Goal: Task Accomplishment & Management: Complete application form

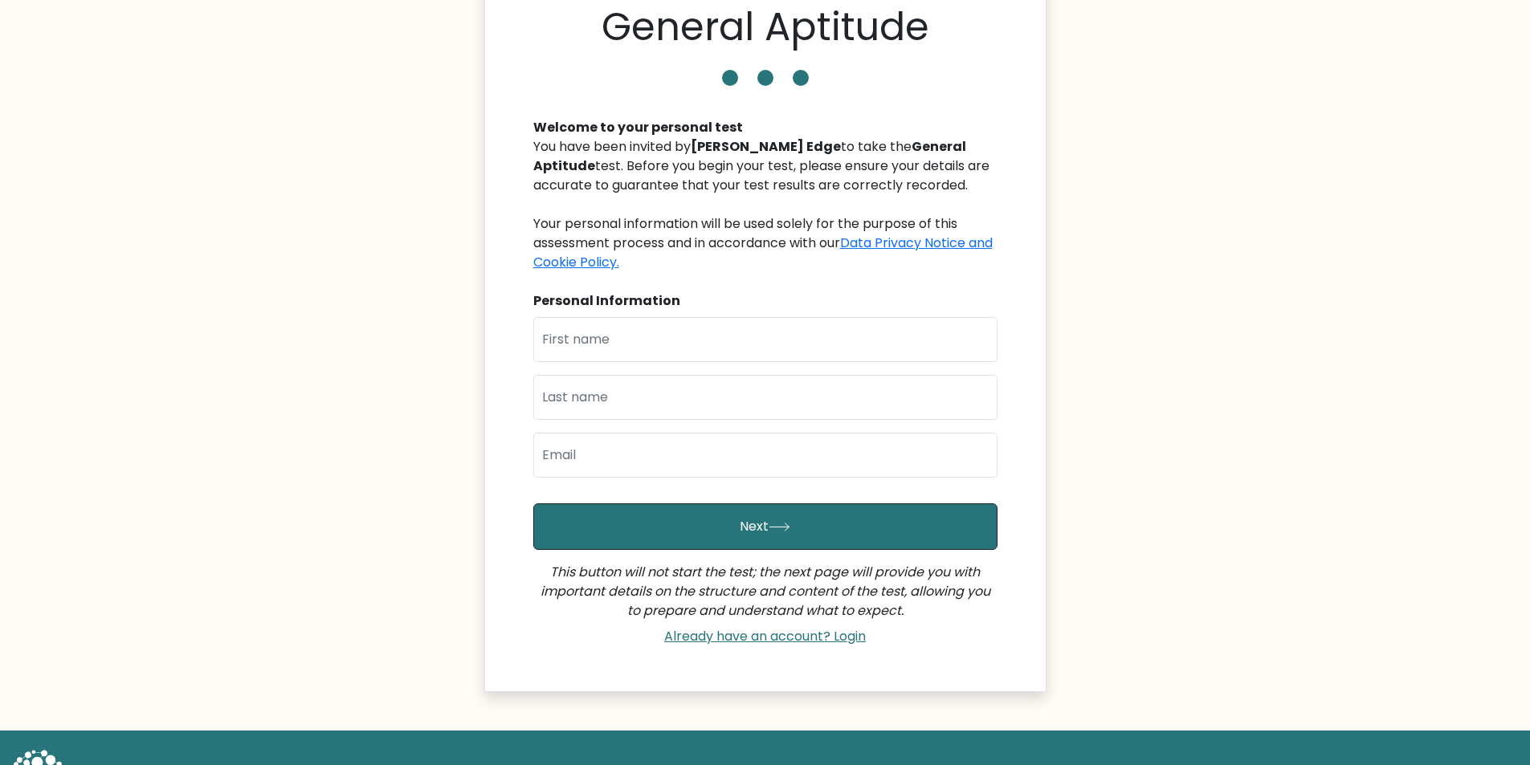
scroll to position [80, 0]
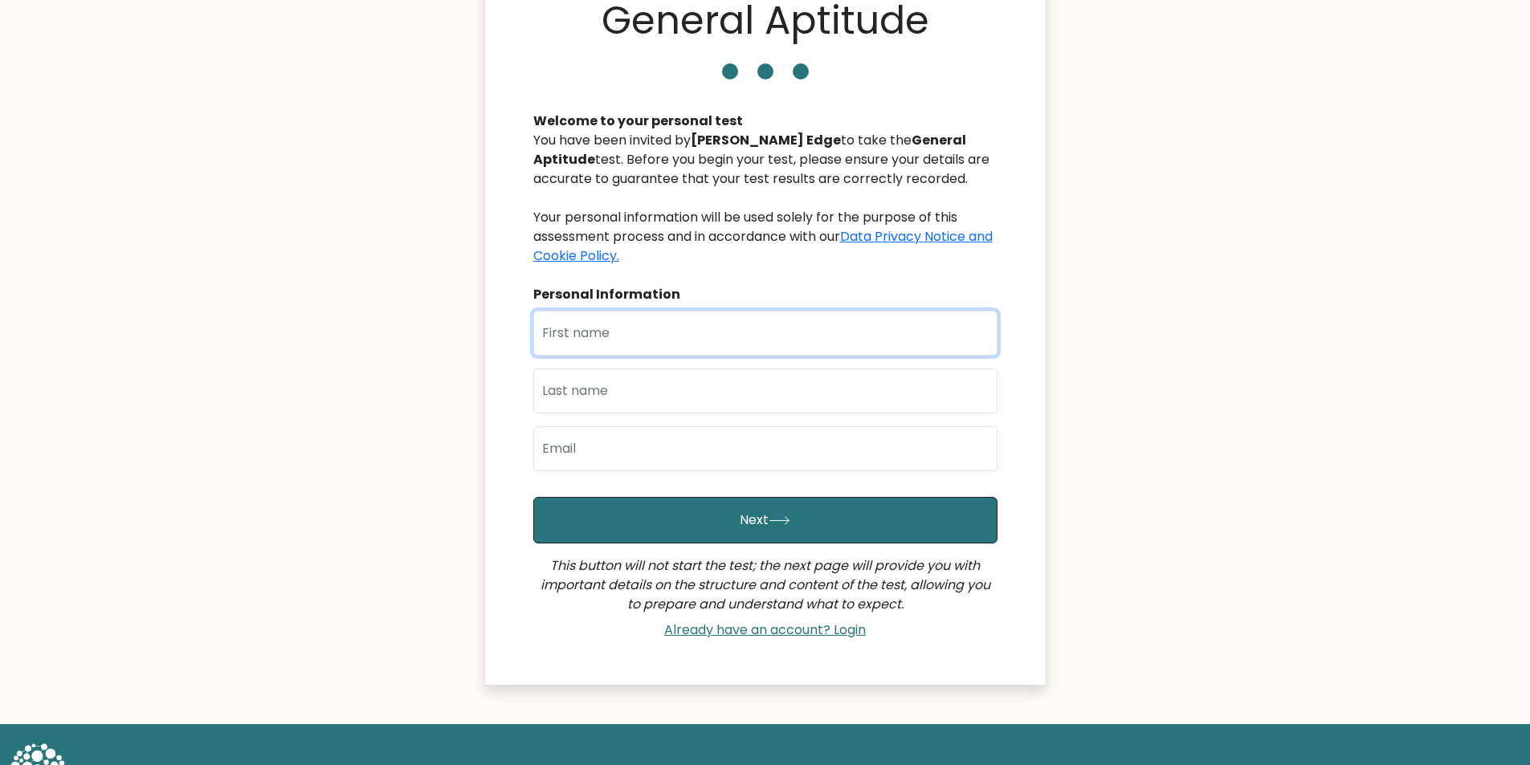
click at [700, 333] on input "text" at bounding box center [765, 333] width 464 height 45
type input "Ankit"
click at [635, 386] on input "text" at bounding box center [765, 391] width 464 height 45
type input "[PERSON_NAME]"
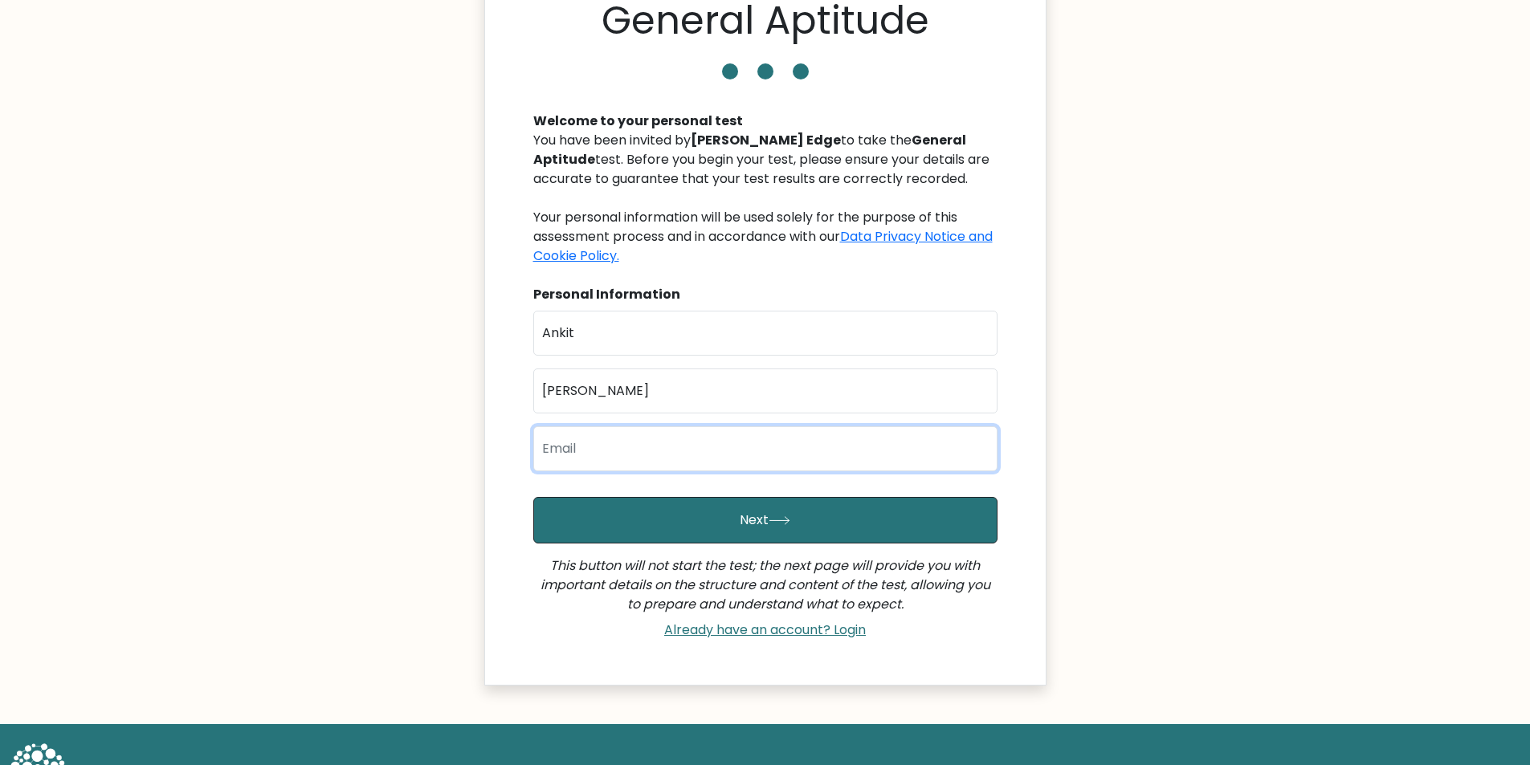
click at [655, 436] on input "email" at bounding box center [765, 449] width 464 height 45
click at [662, 441] on input "Er.ankit" at bounding box center [765, 449] width 464 height 45
type input "[EMAIL_ADDRESS][DOMAIN_NAME]"
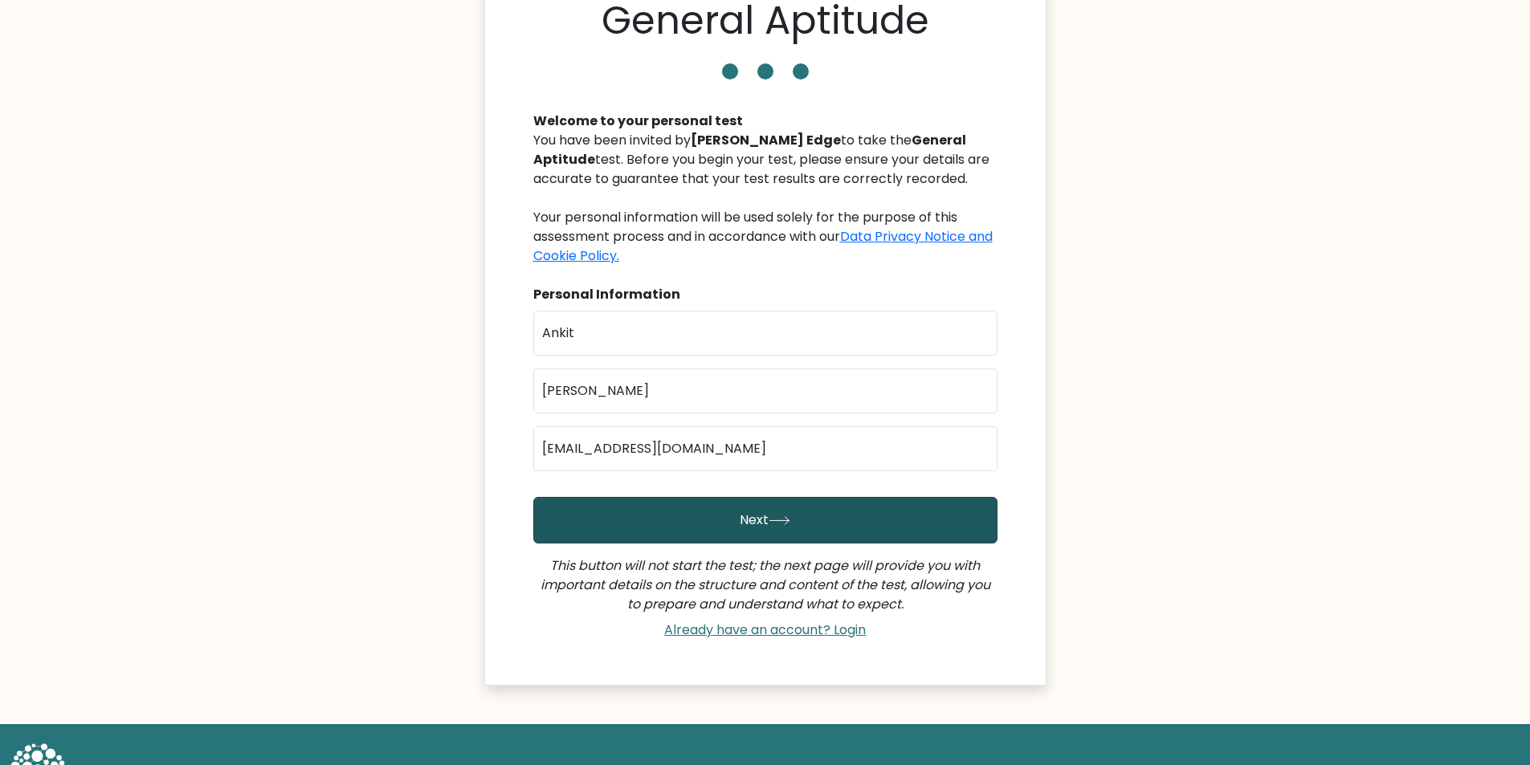
drag, startPoint x: 592, startPoint y: 445, endPoint x: 729, endPoint y: 520, distance: 156.7
click at [729, 520] on button "Next" at bounding box center [765, 520] width 464 height 47
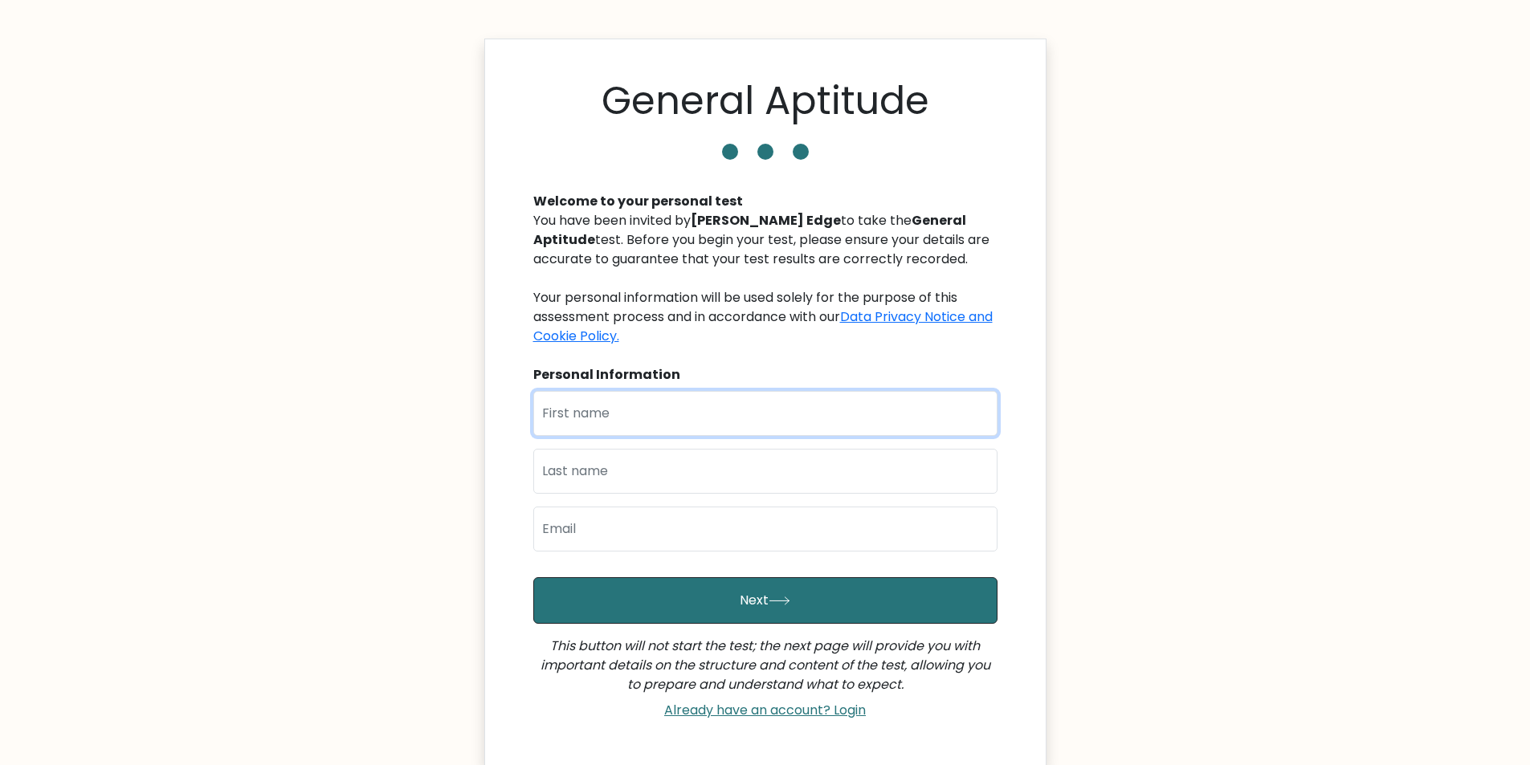
click at [645, 414] on input "text" at bounding box center [765, 413] width 464 height 45
type input "Ankit"
click at [635, 469] on input "text" at bounding box center [765, 471] width 464 height 45
type input "[PERSON_NAME]"
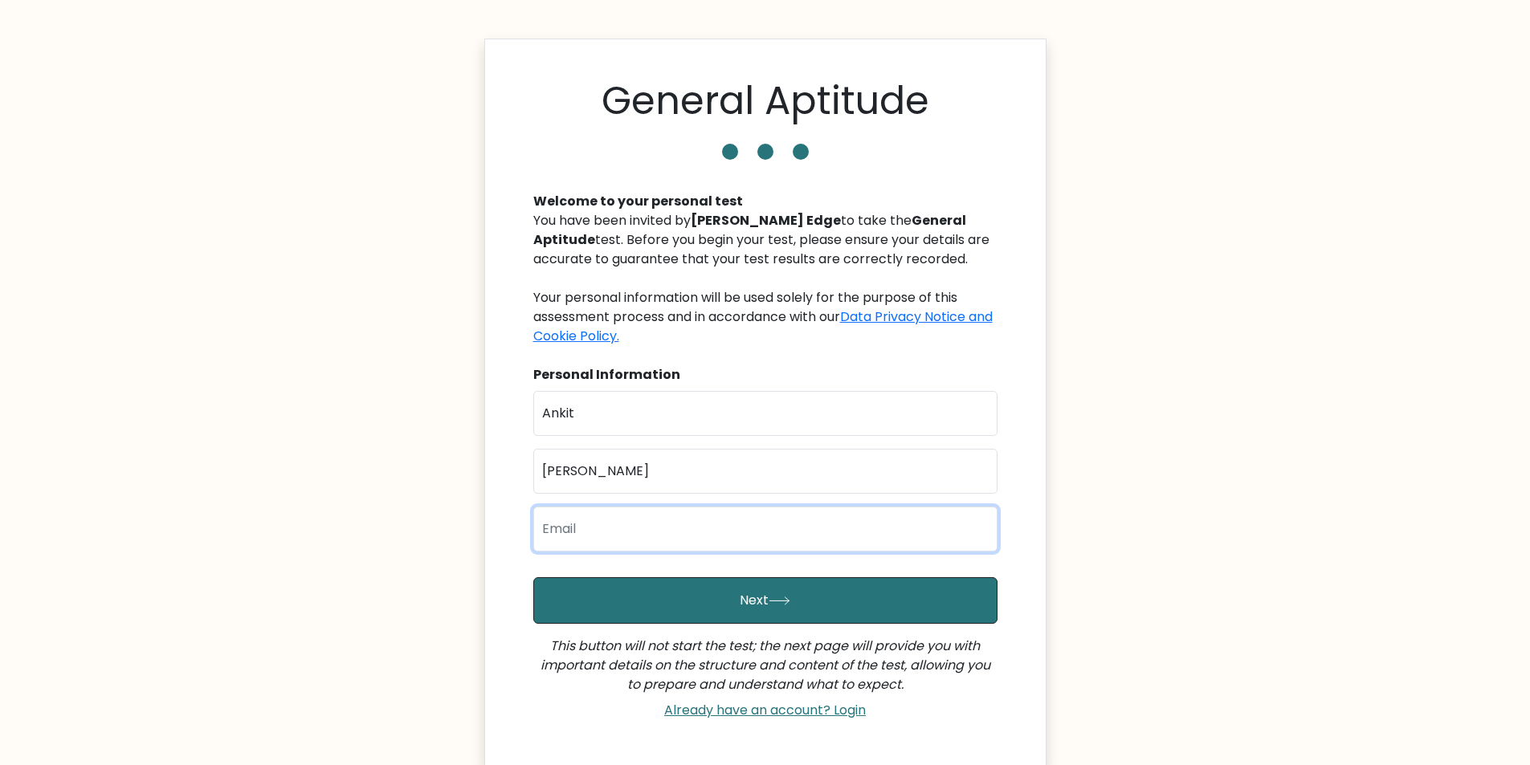
click at [625, 533] on input "email" at bounding box center [765, 529] width 464 height 45
click at [664, 526] on input "[EMAIL_ADDRESS][DOMAIN_NAME]" at bounding box center [765, 529] width 464 height 45
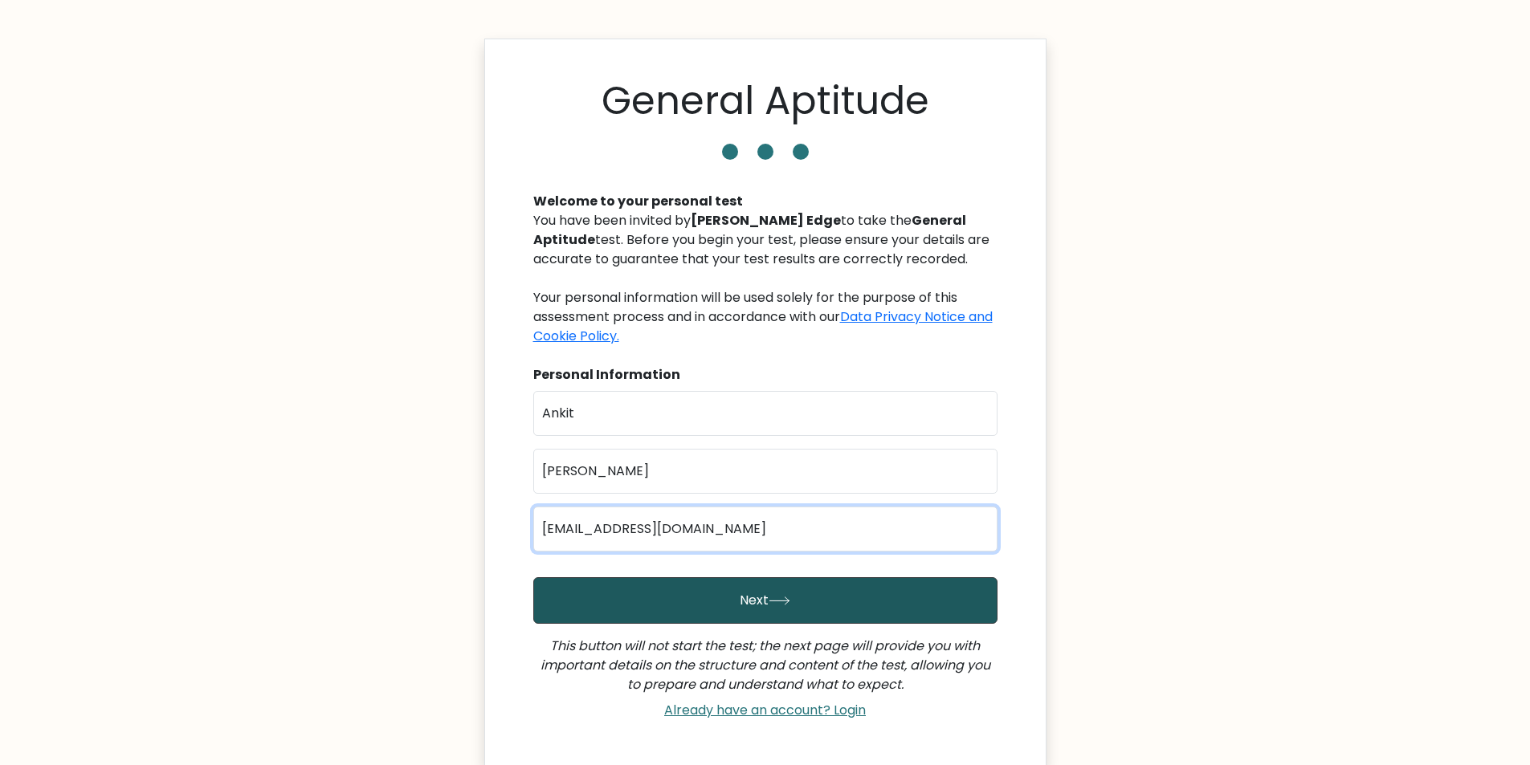
type input "[EMAIL_ADDRESS][DOMAIN_NAME]"
click at [803, 600] on button "Next" at bounding box center [765, 601] width 464 height 47
